Goal: Check status: Check status

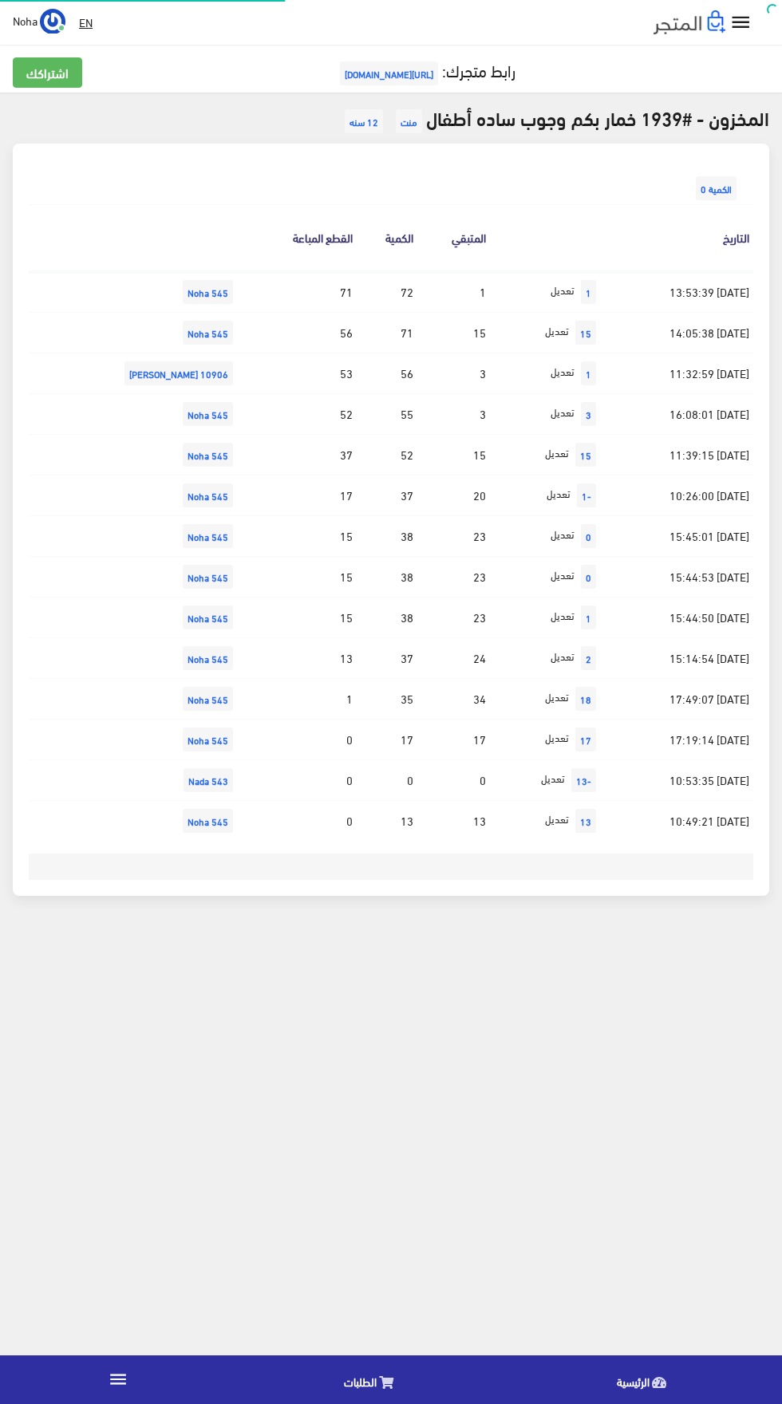
click at [386, 1380] on icon at bounding box center [386, 1382] width 14 height 13
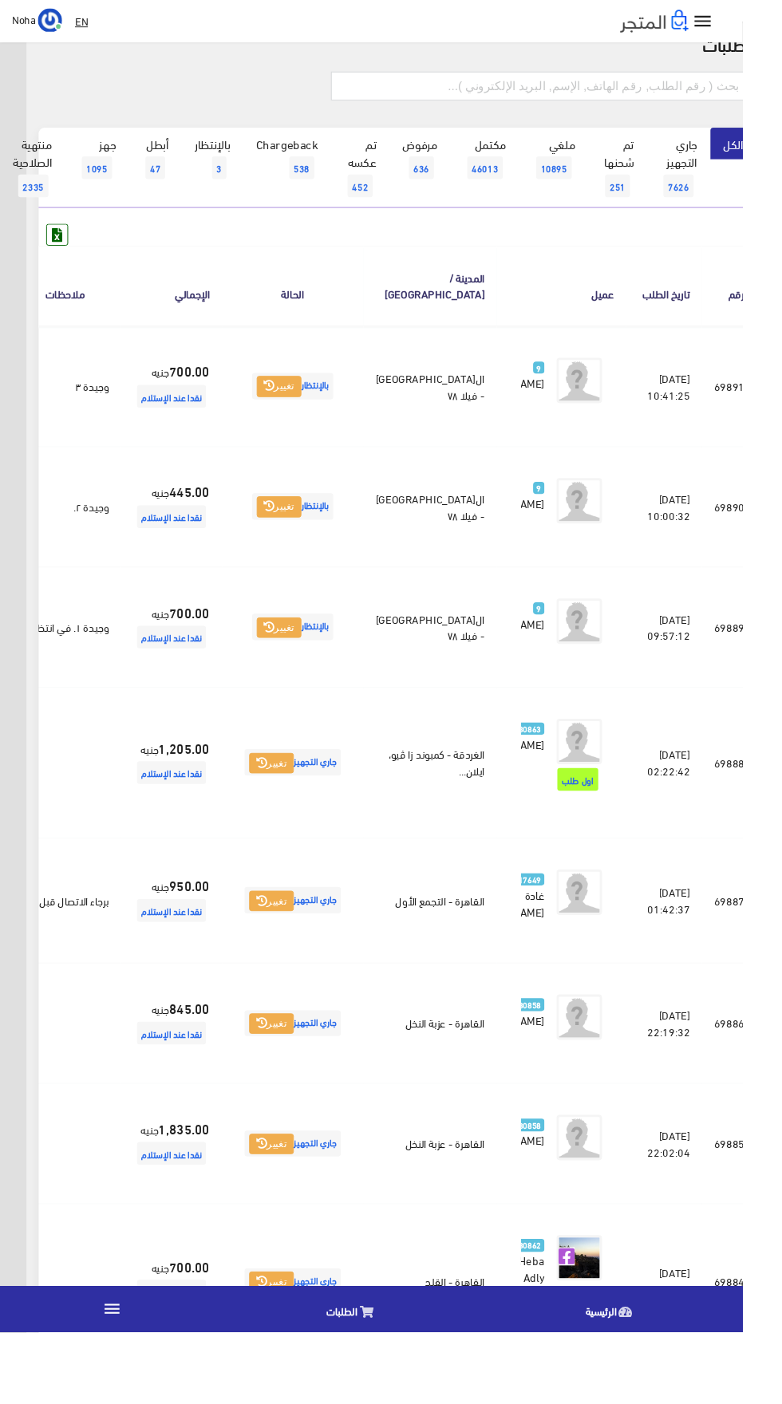
scroll to position [0, -41]
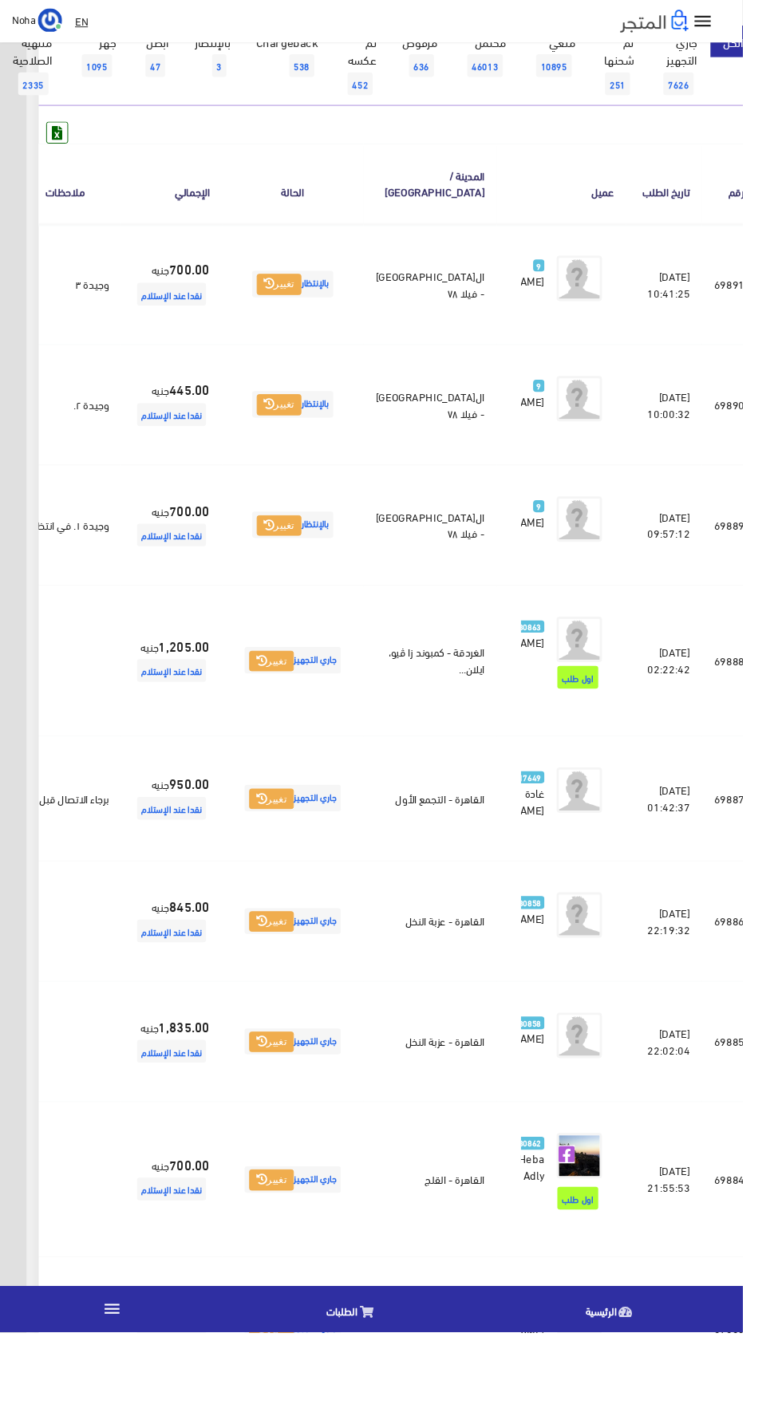
scroll to position [0, -41]
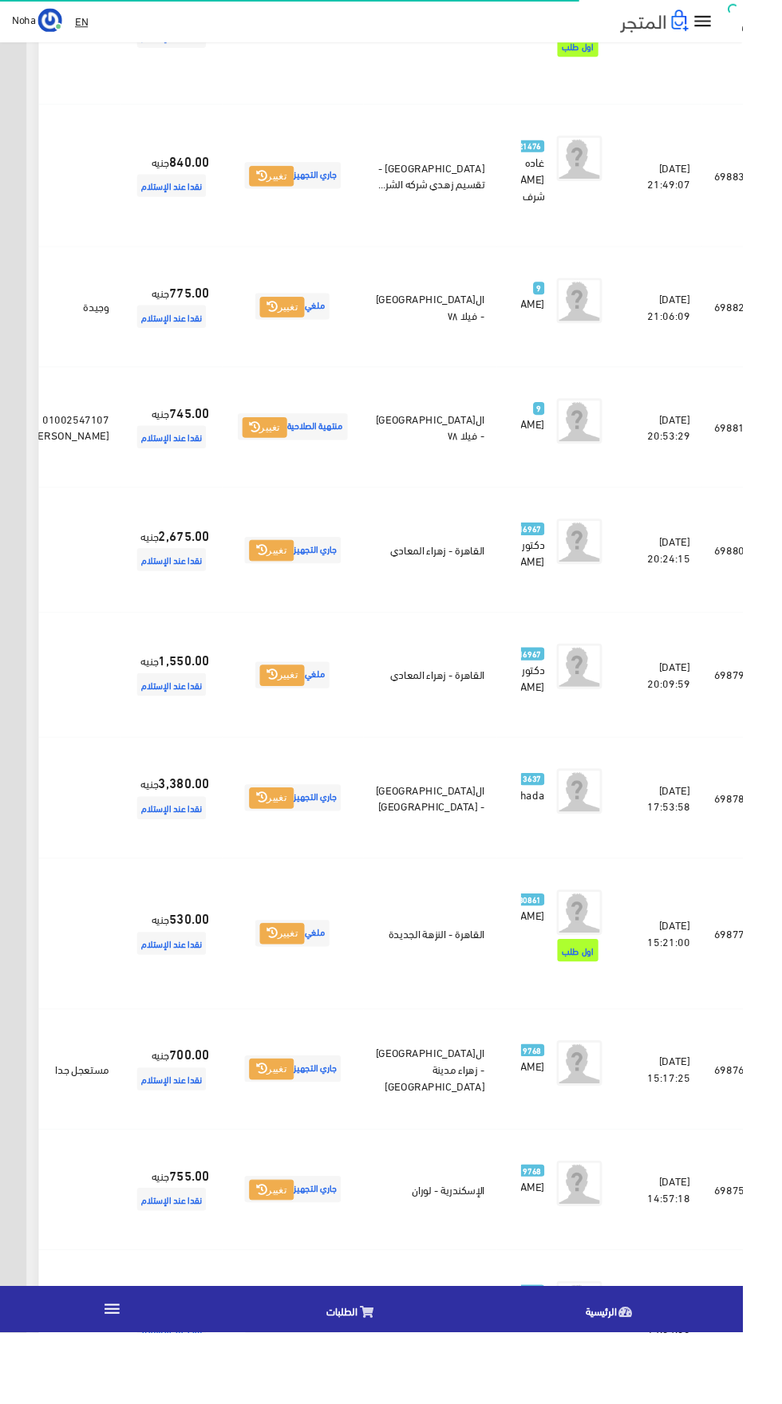
scroll to position [1378, -41]
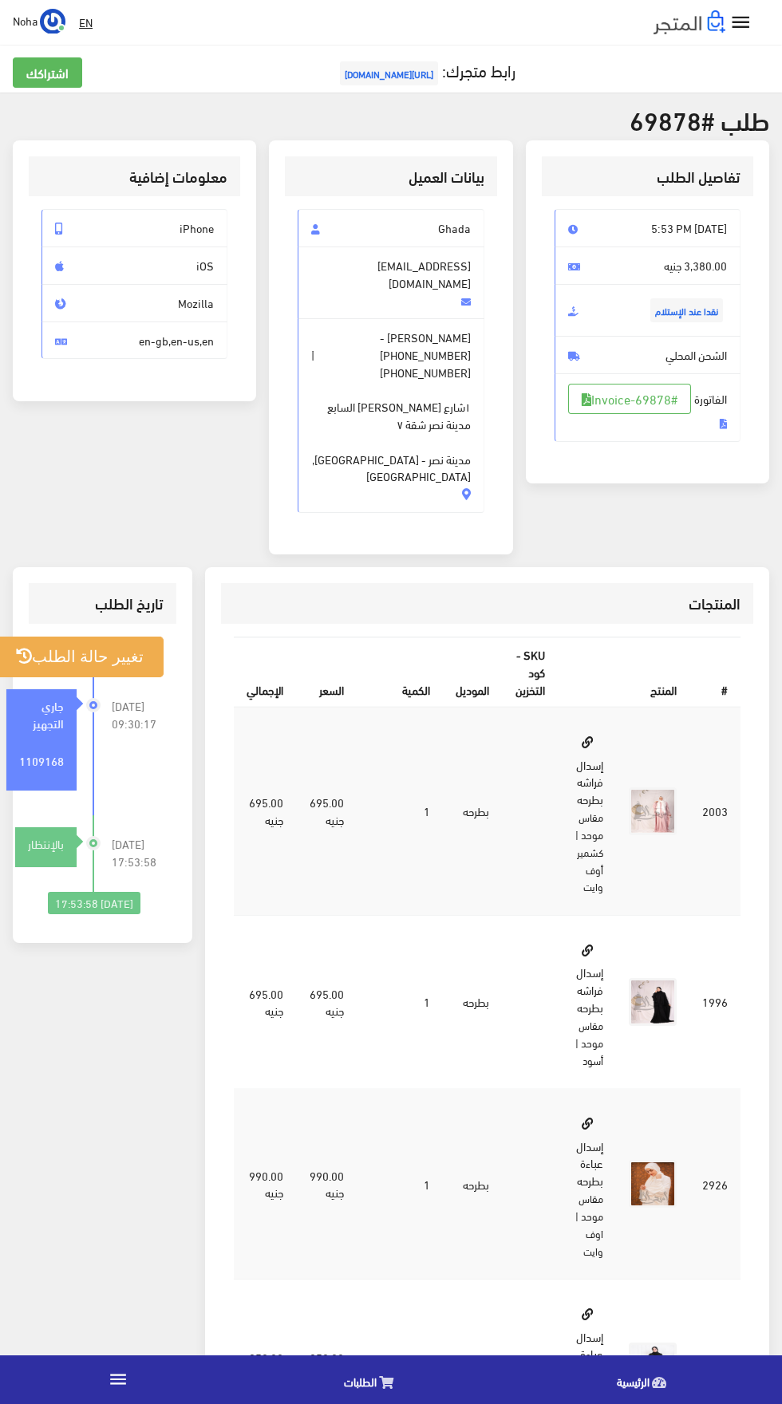
scroll to position [343, 0]
